Goal: Task Accomplishment & Management: Manage account settings

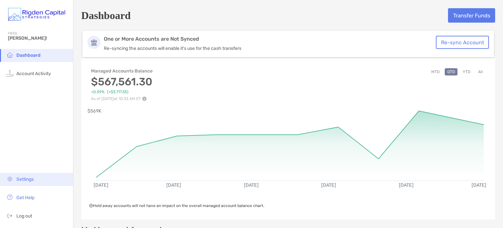
click at [26, 184] on li "Settings" at bounding box center [36, 179] width 73 height 13
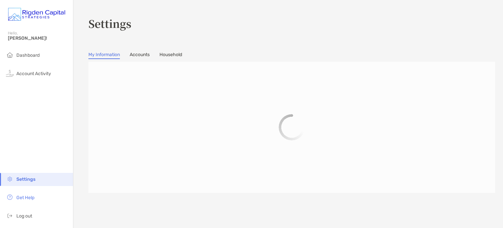
click at [141, 53] on link "Accounts" at bounding box center [140, 55] width 20 height 7
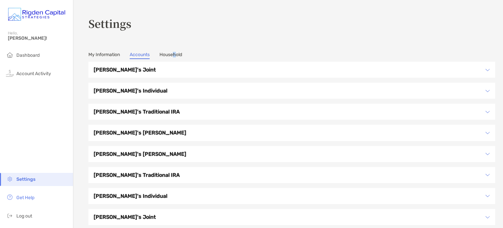
click at [176, 50] on section "Settings My Information Accounts Household [PERSON_NAME]'s Joint [PERSON_NAME]'…" at bounding box center [288, 125] width 430 height 250
click at [178, 59] on section "Settings My Information Accounts Household [PERSON_NAME]'s Joint [PERSON_NAME]'…" at bounding box center [288, 125] width 430 height 250
click at [178, 52] on link "Household" at bounding box center [171, 55] width 23 height 7
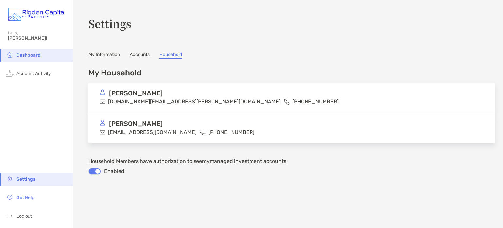
click at [24, 58] on li "Dashboard" at bounding box center [36, 55] width 73 height 13
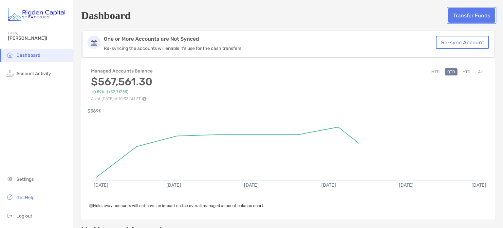
click at [473, 17] on button "Transfer Funds" at bounding box center [471, 15] width 47 height 14
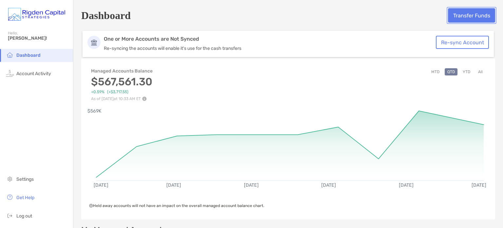
click at [473, 14] on button "Transfer Funds" at bounding box center [471, 15] width 47 height 14
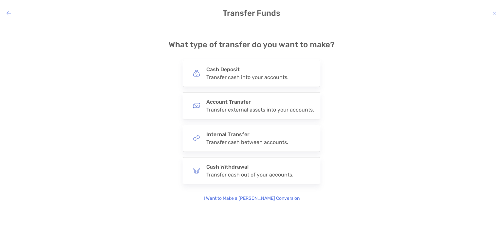
click at [10, 13] on icon "modal" at bounding box center [9, 12] width 5 height 5
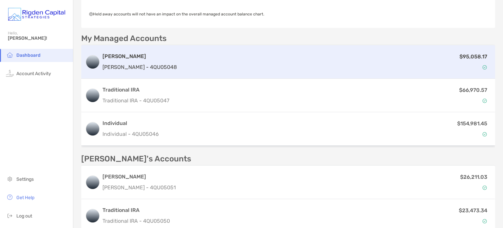
scroll to position [159, 0]
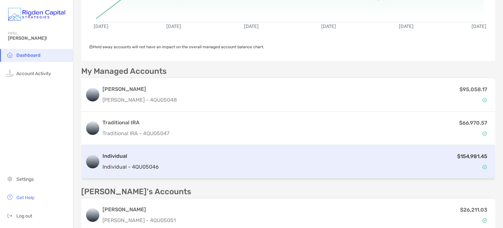
click at [161, 167] on div "$154,981.45" at bounding box center [326, 161] width 330 height 19
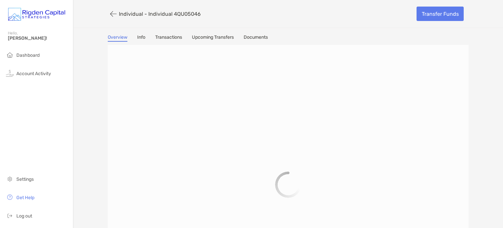
click at [208, 38] on link "Upcoming Transfers" at bounding box center [213, 37] width 42 height 7
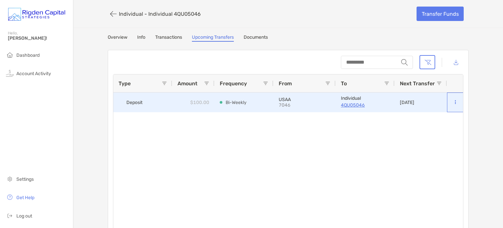
click at [455, 101] on icon at bounding box center [455, 102] width 1 height 4
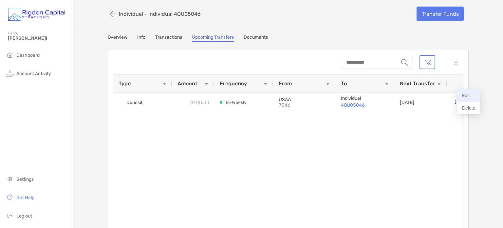
click at [472, 91] on p "Edit" at bounding box center [468, 95] width 13 height 8
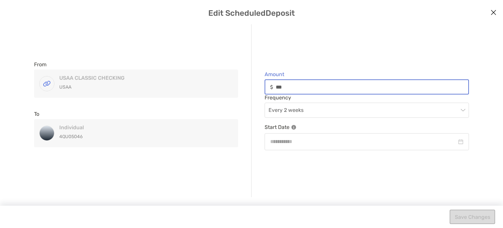
drag, startPoint x: 285, startPoint y: 90, endPoint x: 276, endPoint y: 88, distance: 9.3
click at [276, 88] on input "***" at bounding box center [372, 87] width 193 height 6
type input "***"
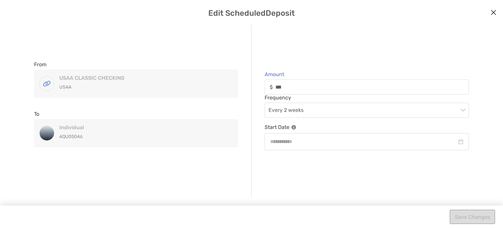
click at [302, 65] on div "From USAA CLASSIC CHECKING [GEOGRAPHIC_DATA] [GEOGRAPHIC_DATA] CLASSIC CHECKING…" at bounding box center [251, 110] width 487 height 173
click at [322, 142] on input "modal" at bounding box center [363, 141] width 187 height 8
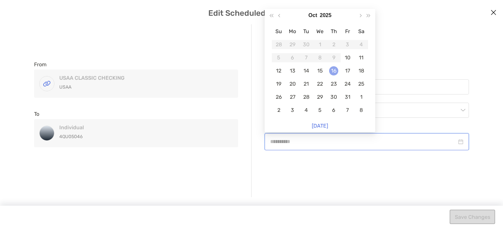
type input "**********"
click at [336, 67] on div "16" at bounding box center [333, 70] width 9 height 9
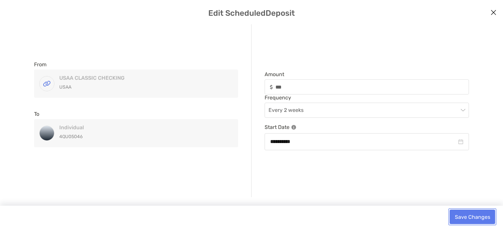
click at [466, 219] on button "Save Changes" at bounding box center [473, 216] width 46 height 14
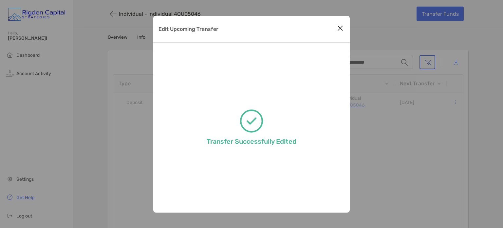
click at [342, 28] on icon "Close modal" at bounding box center [340, 28] width 6 height 8
